Goal: Navigation & Orientation: Find specific page/section

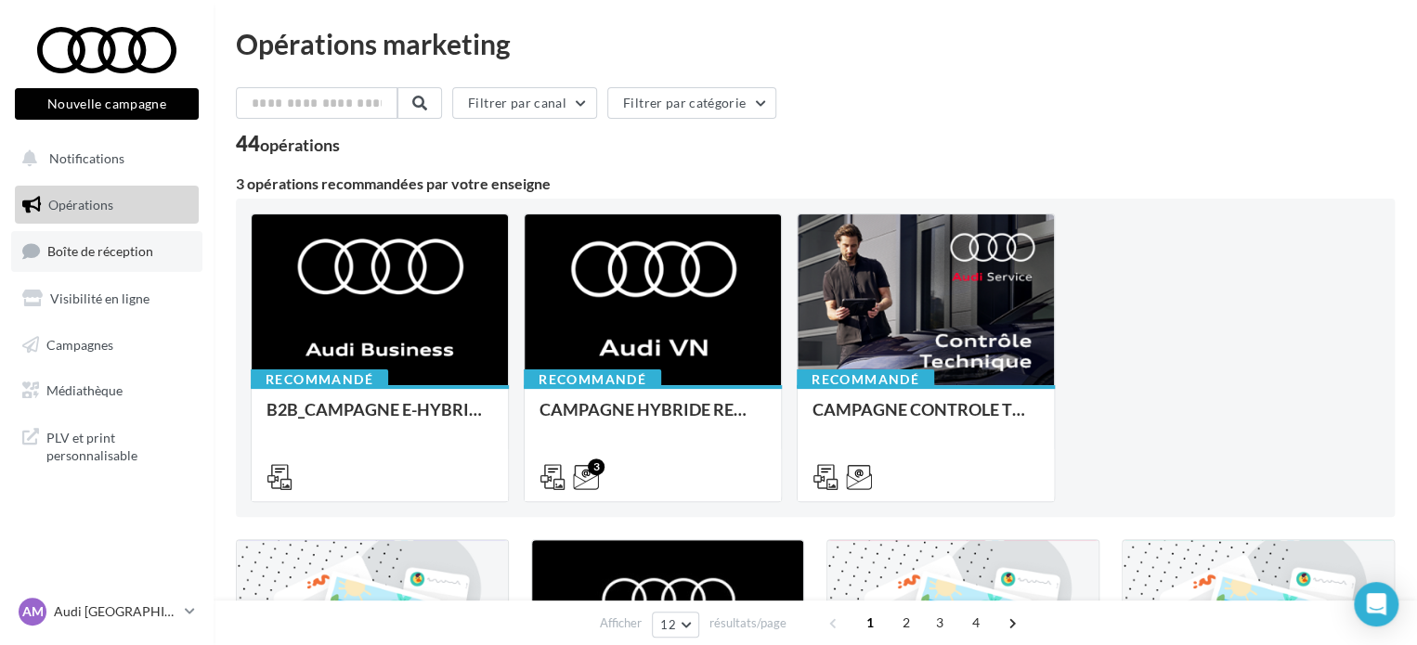
click at [115, 251] on span "Boîte de réception" at bounding box center [100, 251] width 106 height 16
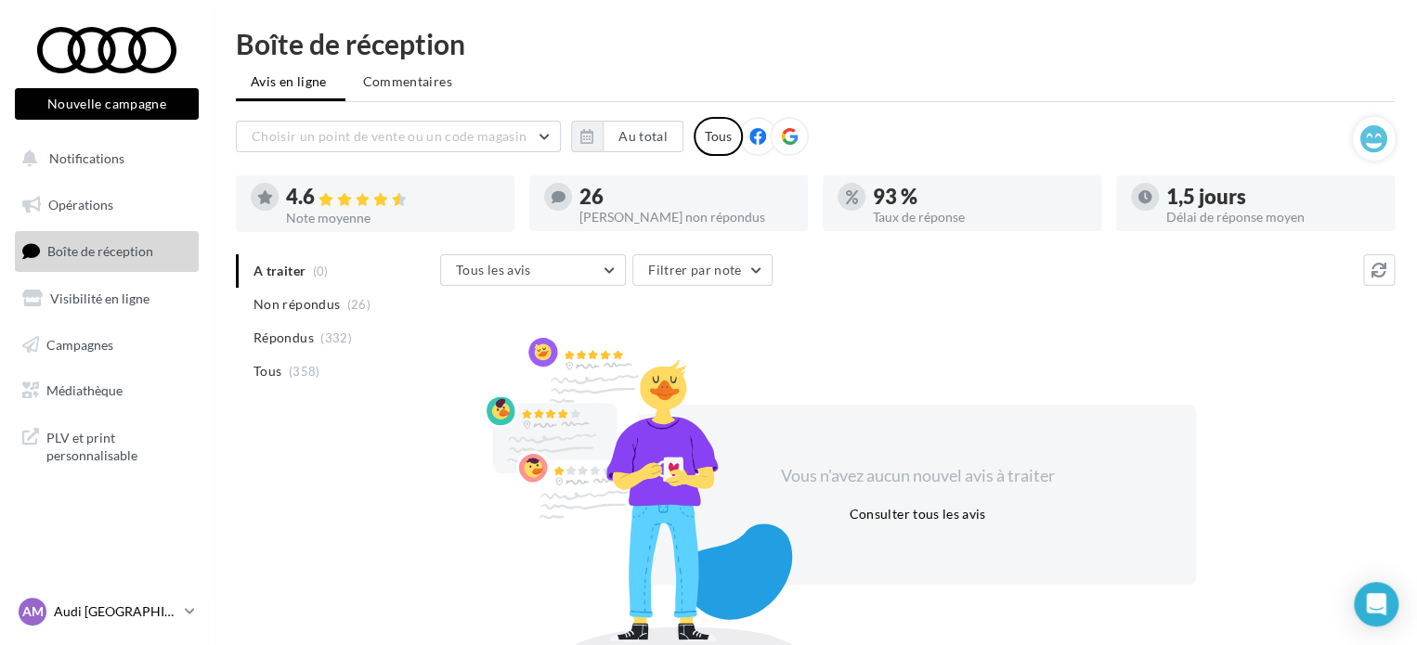
click at [171, 599] on div "AM Audi [GEOGRAPHIC_DATA] audi-[GEOGRAPHIC_DATA]" at bounding box center [98, 612] width 159 height 28
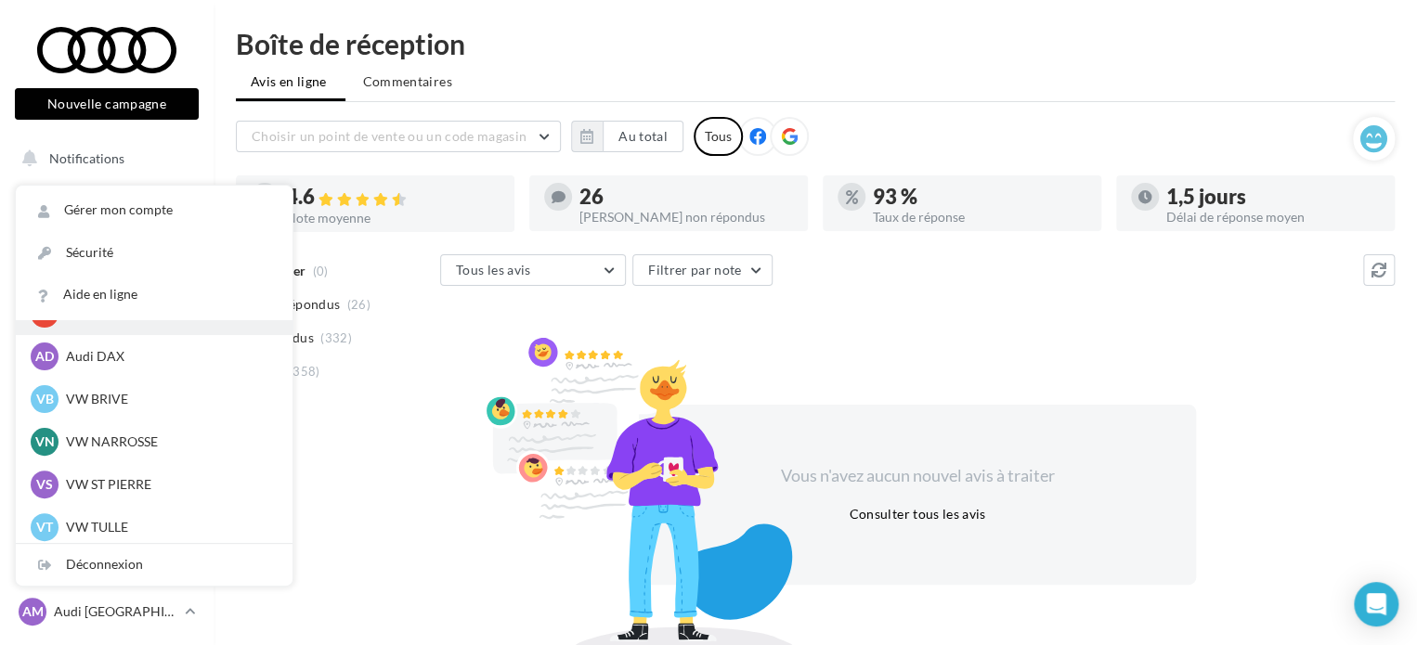
scroll to position [128, 0]
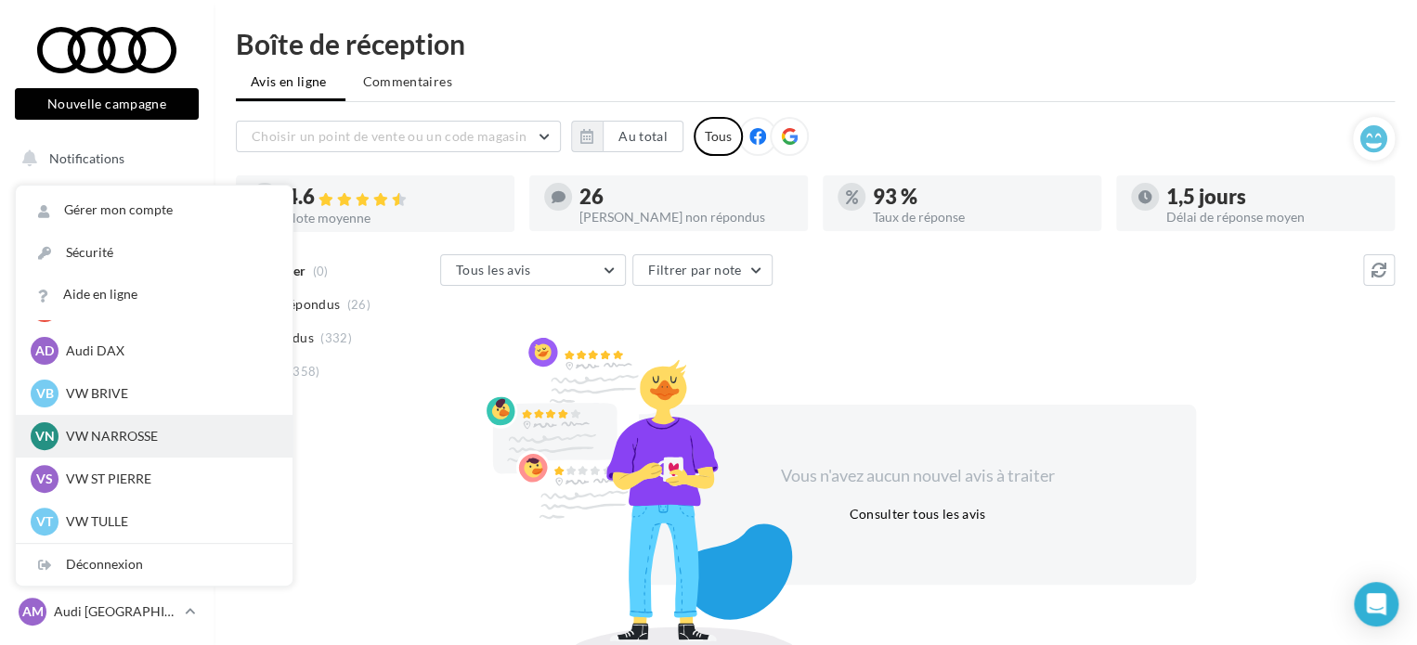
click at [149, 445] on p "VW NARROSSE" at bounding box center [168, 436] width 204 height 19
